Goal: Check status: Check status

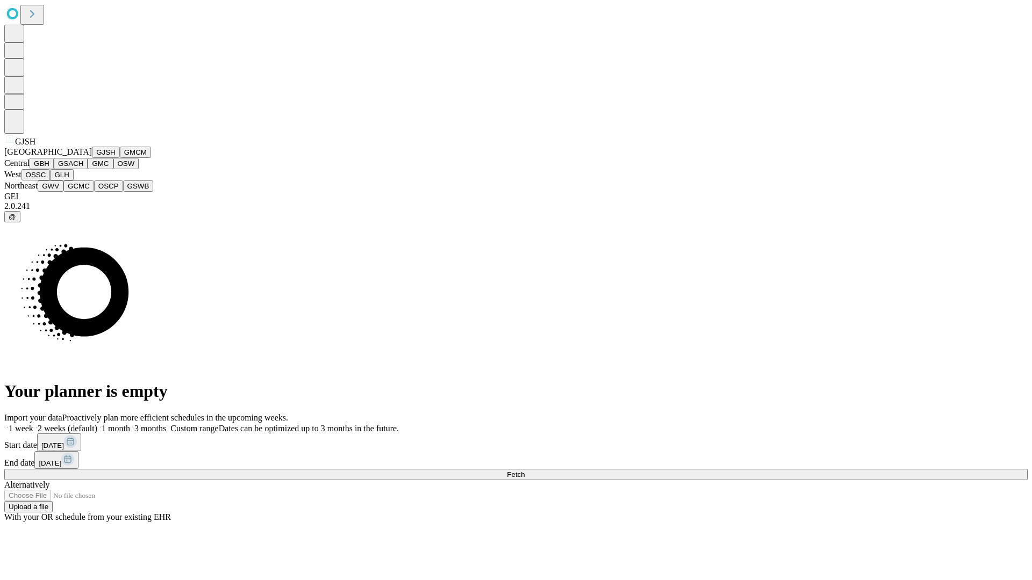
click at [92, 158] on button "GJSH" at bounding box center [106, 152] width 28 height 11
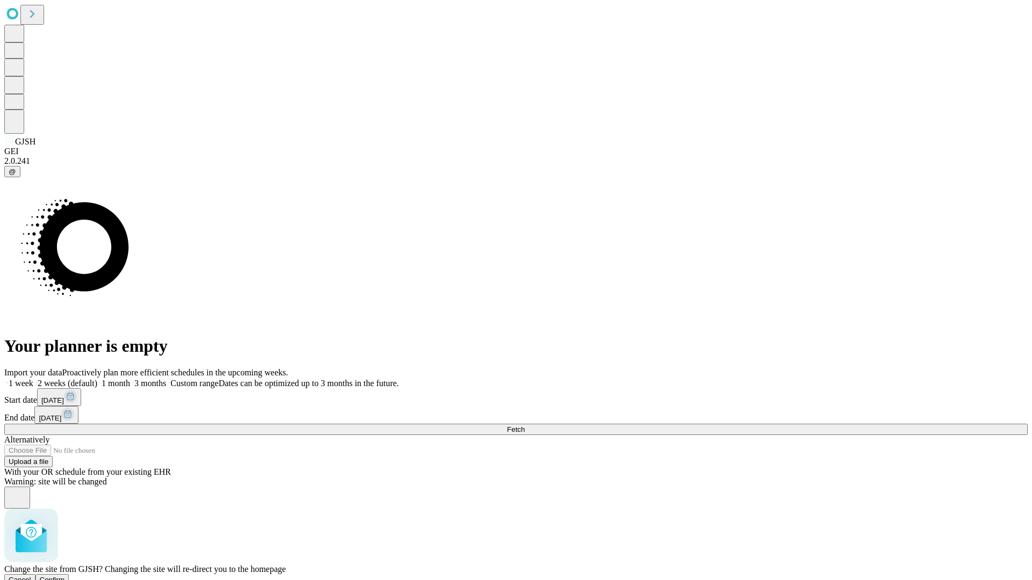
click at [65, 576] on span "Confirm" at bounding box center [52, 580] width 25 height 8
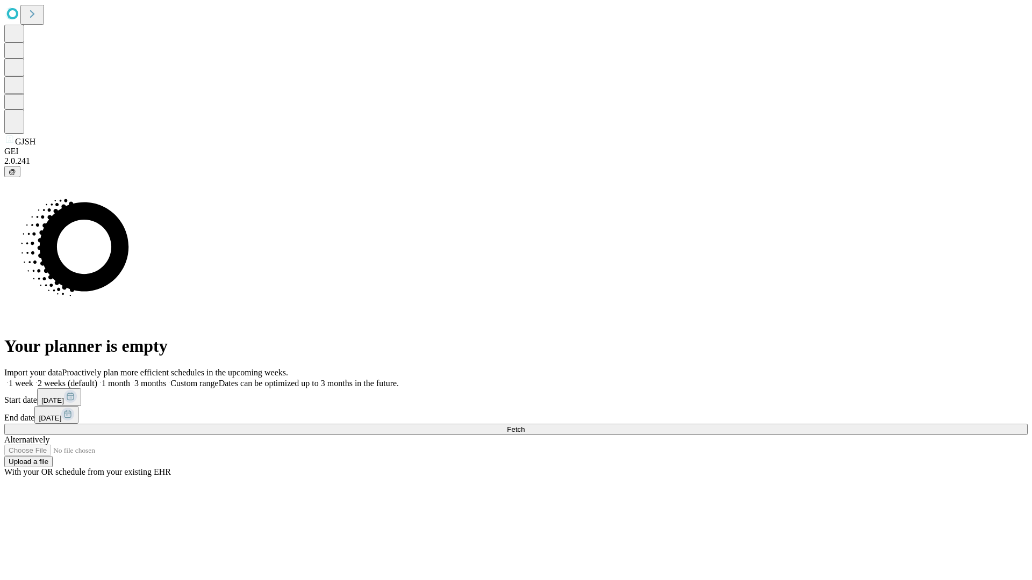
click at [97, 379] on label "2 weeks (default)" at bounding box center [65, 383] width 64 height 9
click at [524, 426] on span "Fetch" at bounding box center [516, 430] width 18 height 8
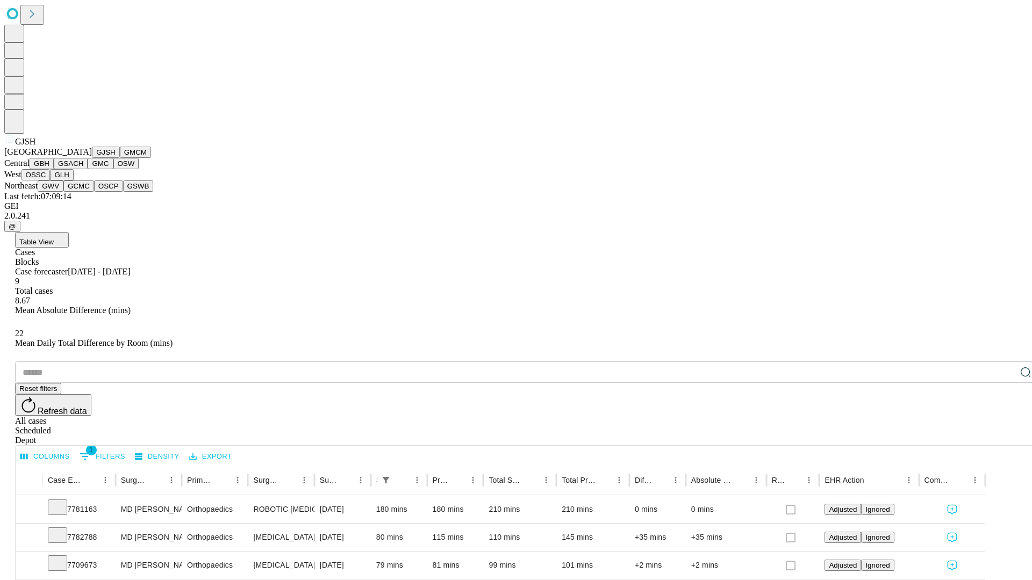
click at [120, 158] on button "GMCM" at bounding box center [135, 152] width 31 height 11
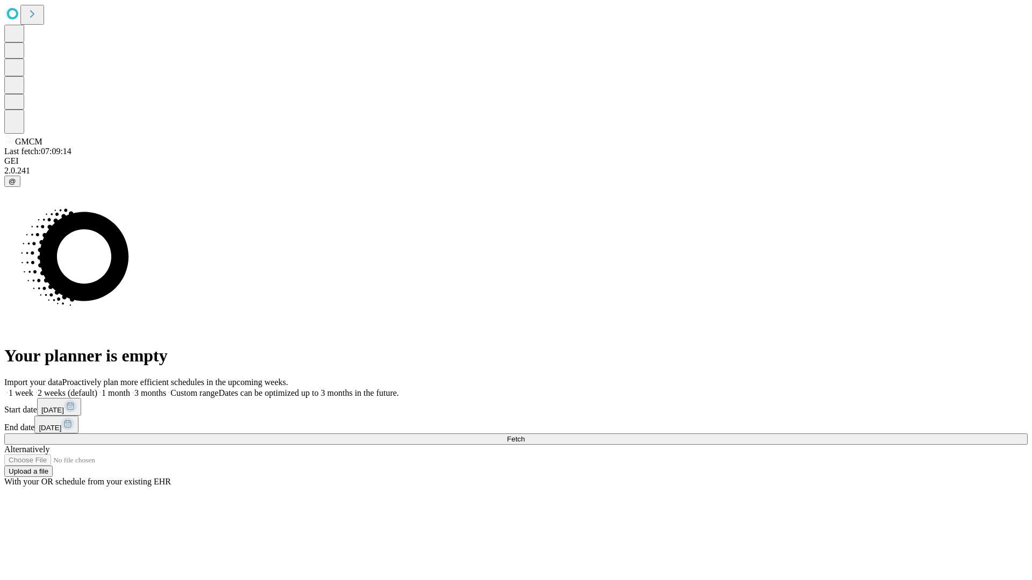
click at [97, 388] on label "2 weeks (default)" at bounding box center [65, 392] width 64 height 9
click at [524, 435] on span "Fetch" at bounding box center [516, 439] width 18 height 8
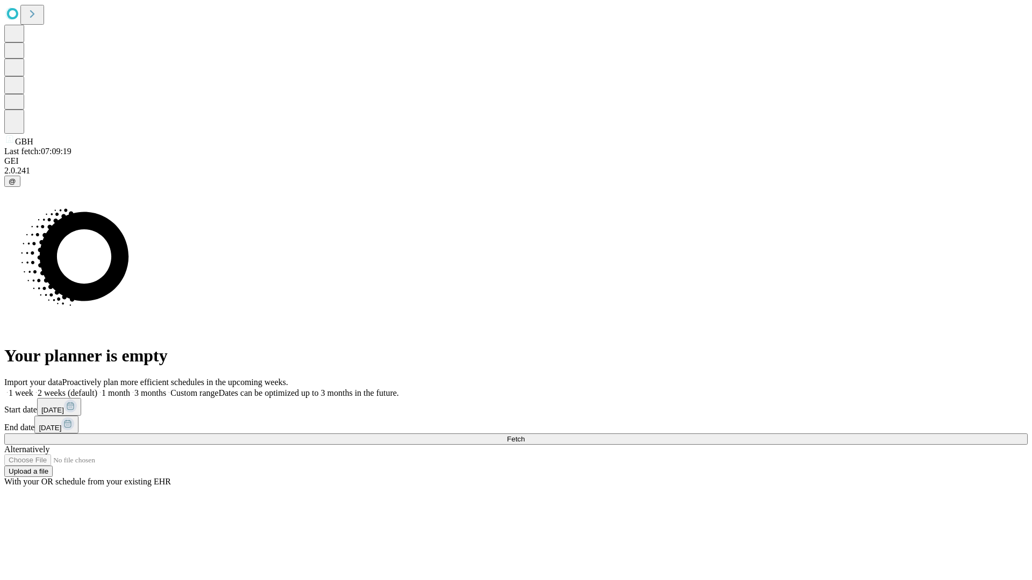
click at [97, 388] on label "2 weeks (default)" at bounding box center [65, 392] width 64 height 9
click at [524, 435] on span "Fetch" at bounding box center [516, 439] width 18 height 8
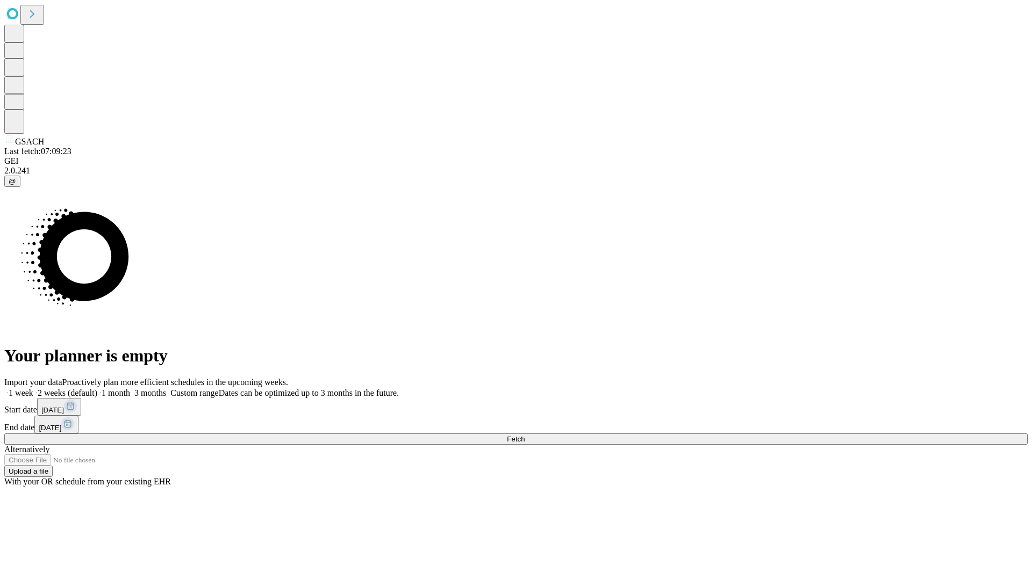
click at [97, 388] on label "2 weeks (default)" at bounding box center [65, 392] width 64 height 9
click at [524, 435] on span "Fetch" at bounding box center [516, 439] width 18 height 8
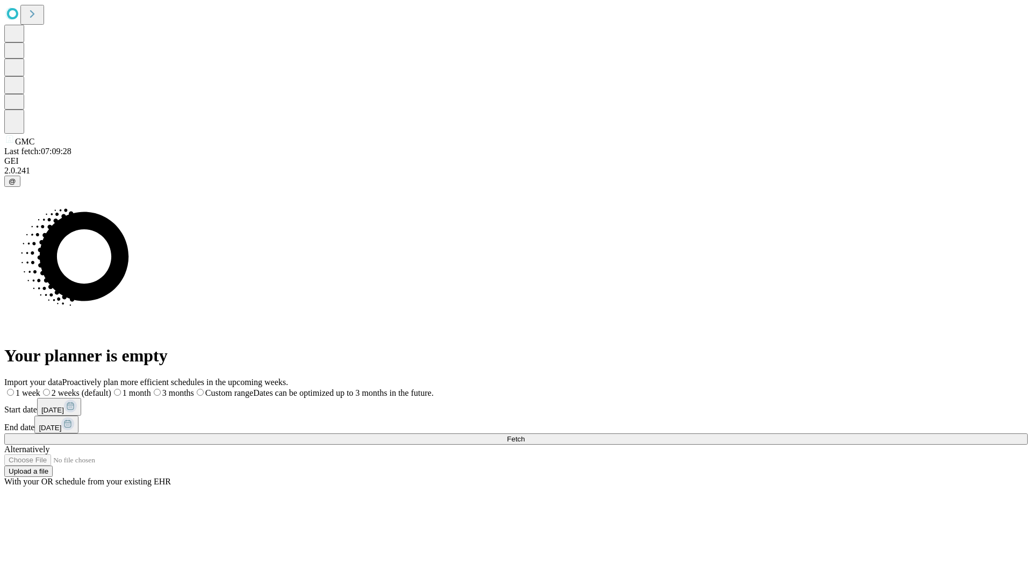
click at [524, 435] on span "Fetch" at bounding box center [516, 439] width 18 height 8
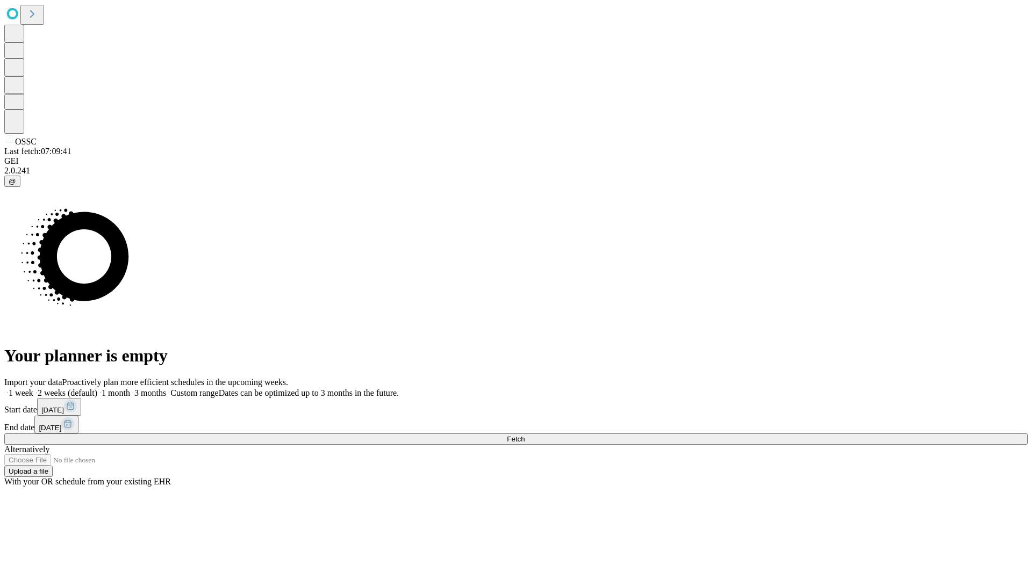
click at [524, 435] on span "Fetch" at bounding box center [516, 439] width 18 height 8
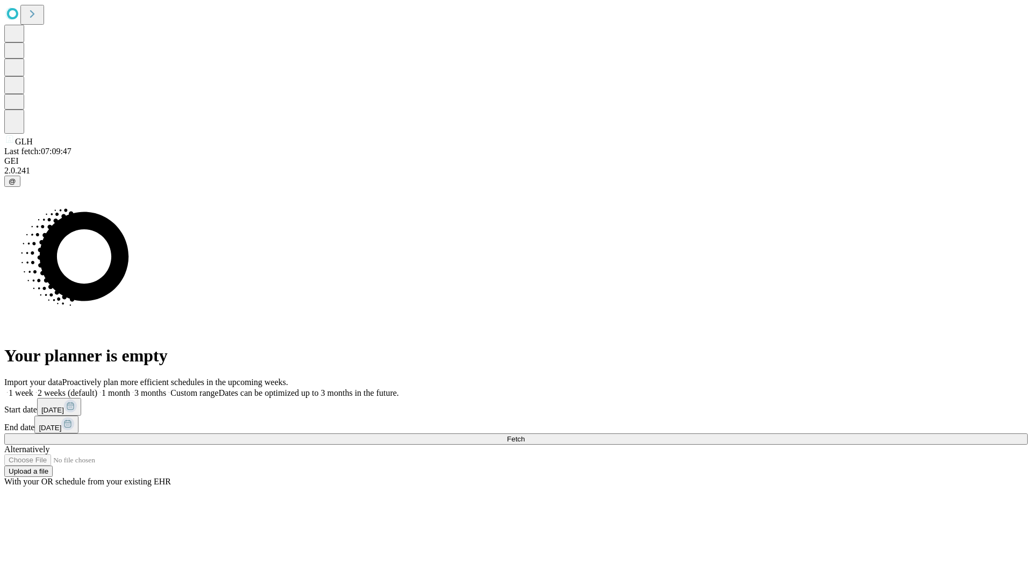
click at [97, 388] on label "2 weeks (default)" at bounding box center [65, 392] width 64 height 9
click at [524, 435] on span "Fetch" at bounding box center [516, 439] width 18 height 8
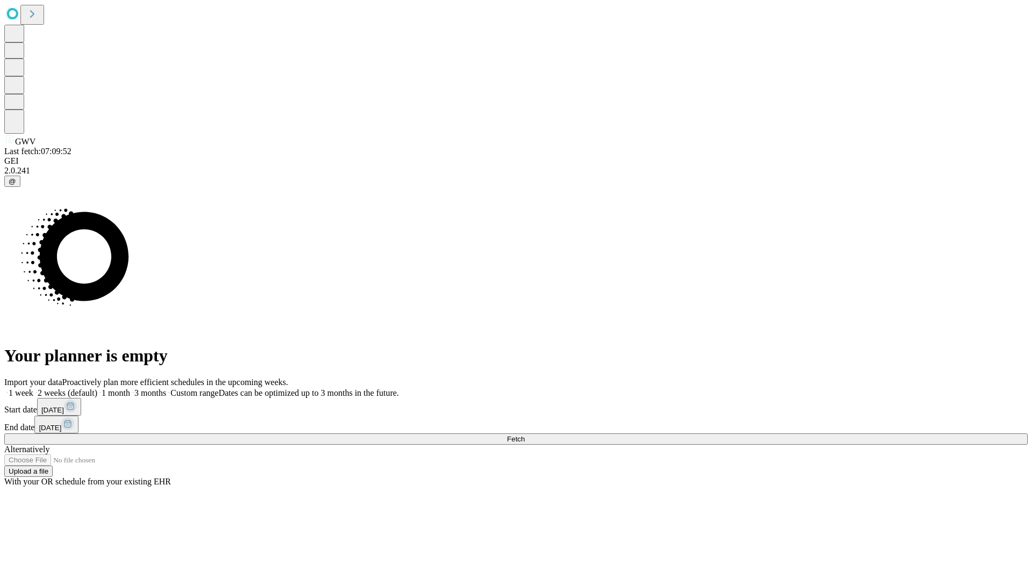
click at [524, 435] on span "Fetch" at bounding box center [516, 439] width 18 height 8
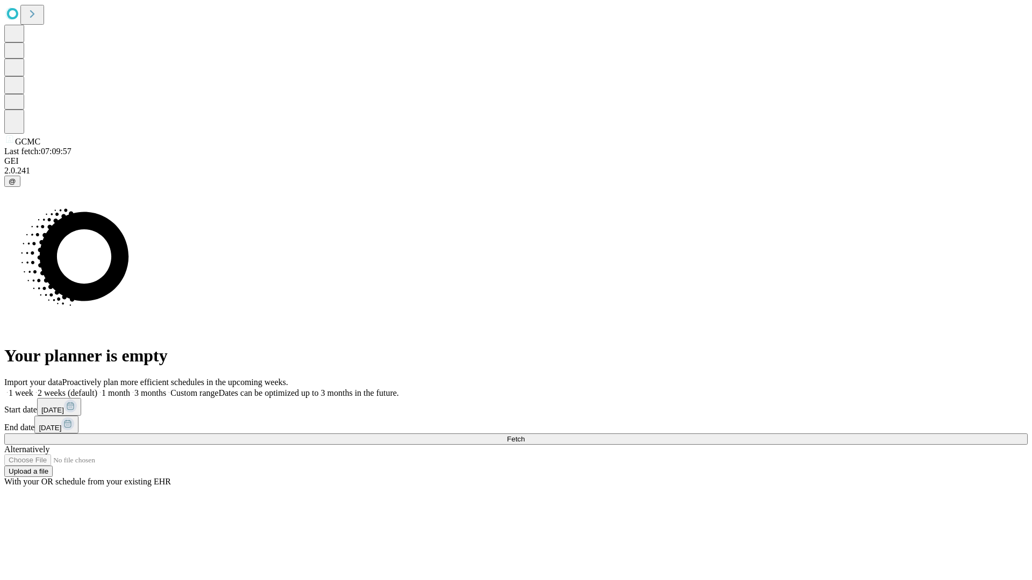
click at [524, 435] on span "Fetch" at bounding box center [516, 439] width 18 height 8
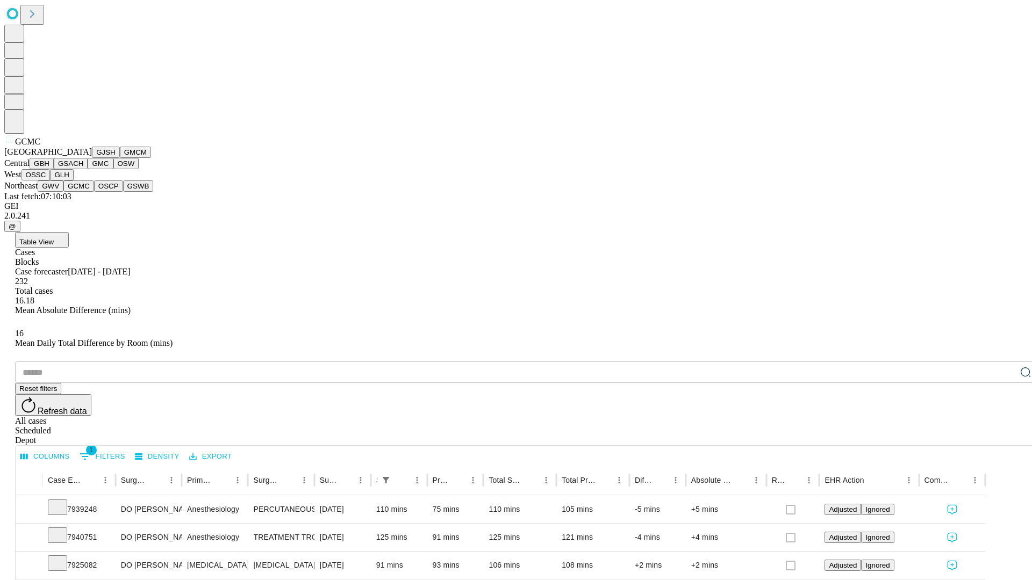
click at [94, 192] on button "OSCP" at bounding box center [108, 186] width 29 height 11
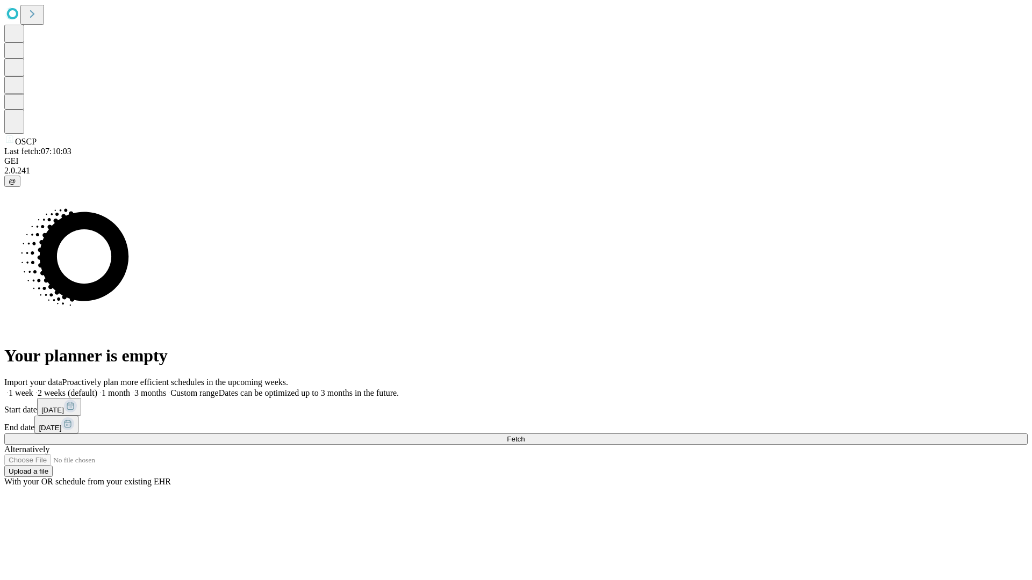
click at [97, 388] on label "2 weeks (default)" at bounding box center [65, 392] width 64 height 9
click at [524, 435] on span "Fetch" at bounding box center [516, 439] width 18 height 8
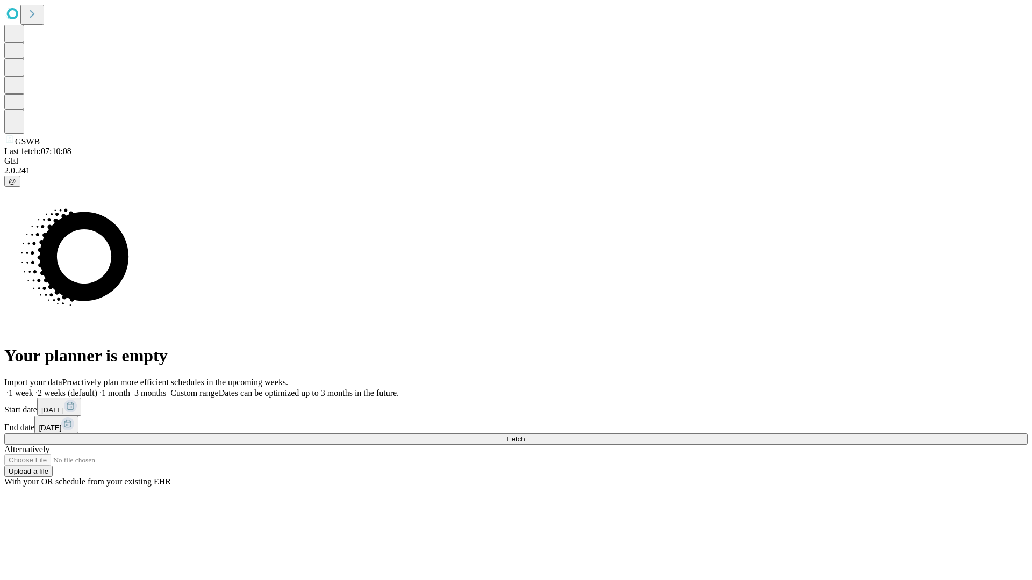
click at [97, 388] on label "2 weeks (default)" at bounding box center [65, 392] width 64 height 9
click at [524, 435] on span "Fetch" at bounding box center [516, 439] width 18 height 8
